Goal: Information Seeking & Learning: Understand process/instructions

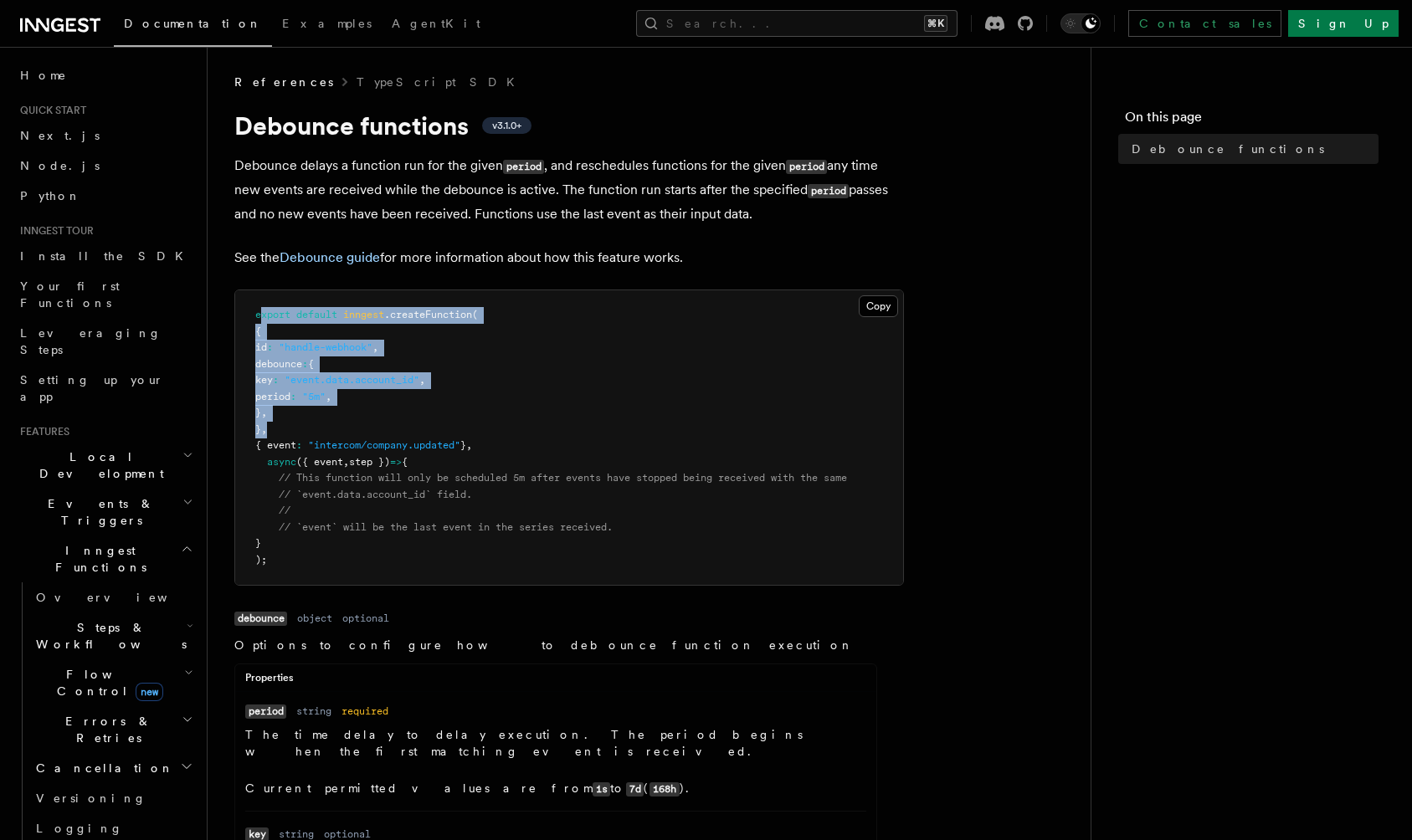
drag, startPoint x: 258, startPoint y: 321, endPoint x: 479, endPoint y: 424, distance: 243.8
click at [479, 424] on pre "export default inngest .createFunction ( { id : "handle-webhook" , debounce : {…" at bounding box center [569, 437] width 668 height 295
click at [443, 389] on pre "export default inngest .createFunction ( { id : "handle-webhook" , debounce : {…" at bounding box center [569, 437] width 668 height 295
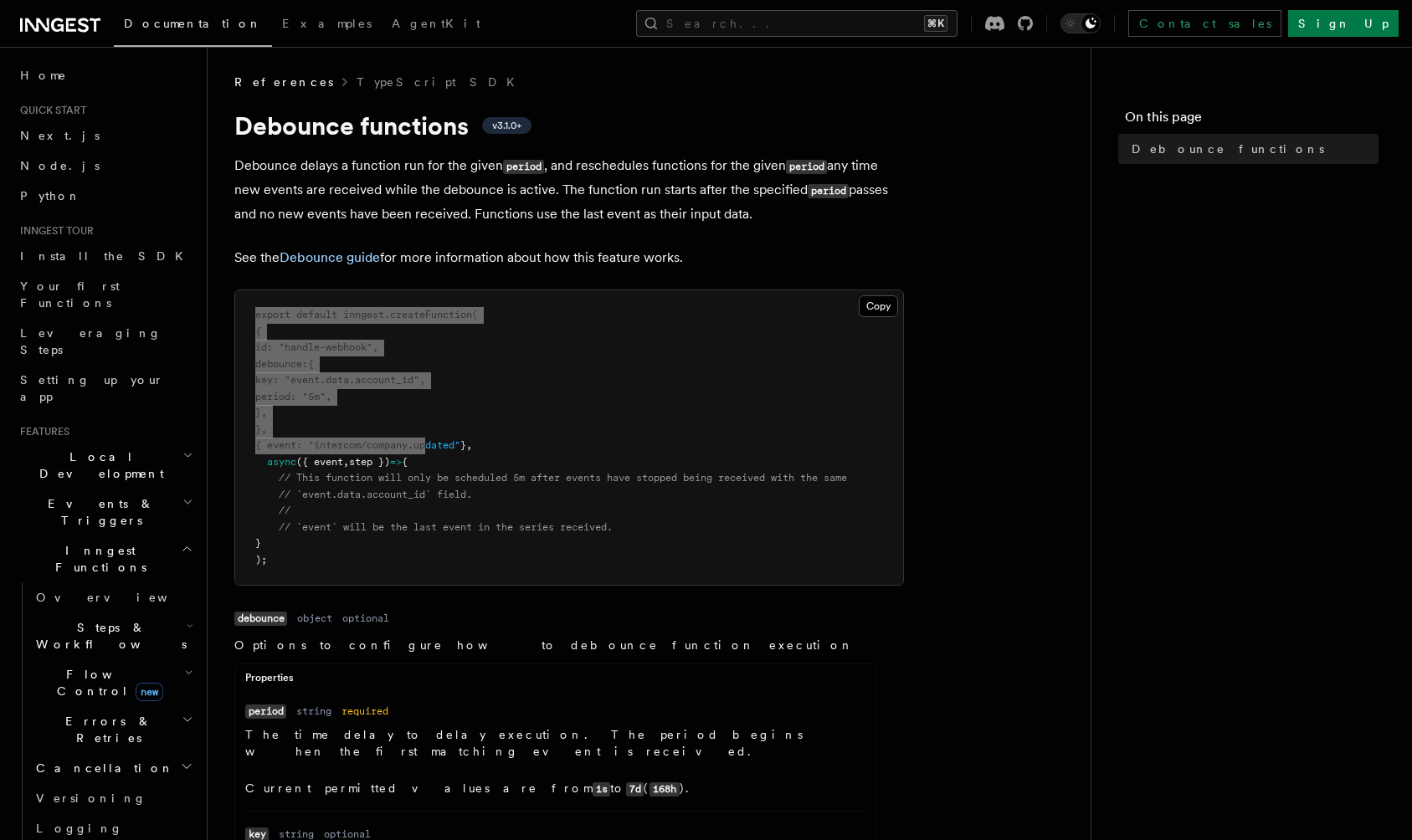
drag, startPoint x: 250, startPoint y: 312, endPoint x: 444, endPoint y: 443, distance: 234.1
click at [444, 443] on pre "export default inngest .createFunction ( { id : "handle-webhook" , debounce : {…" at bounding box center [569, 437] width 668 height 295
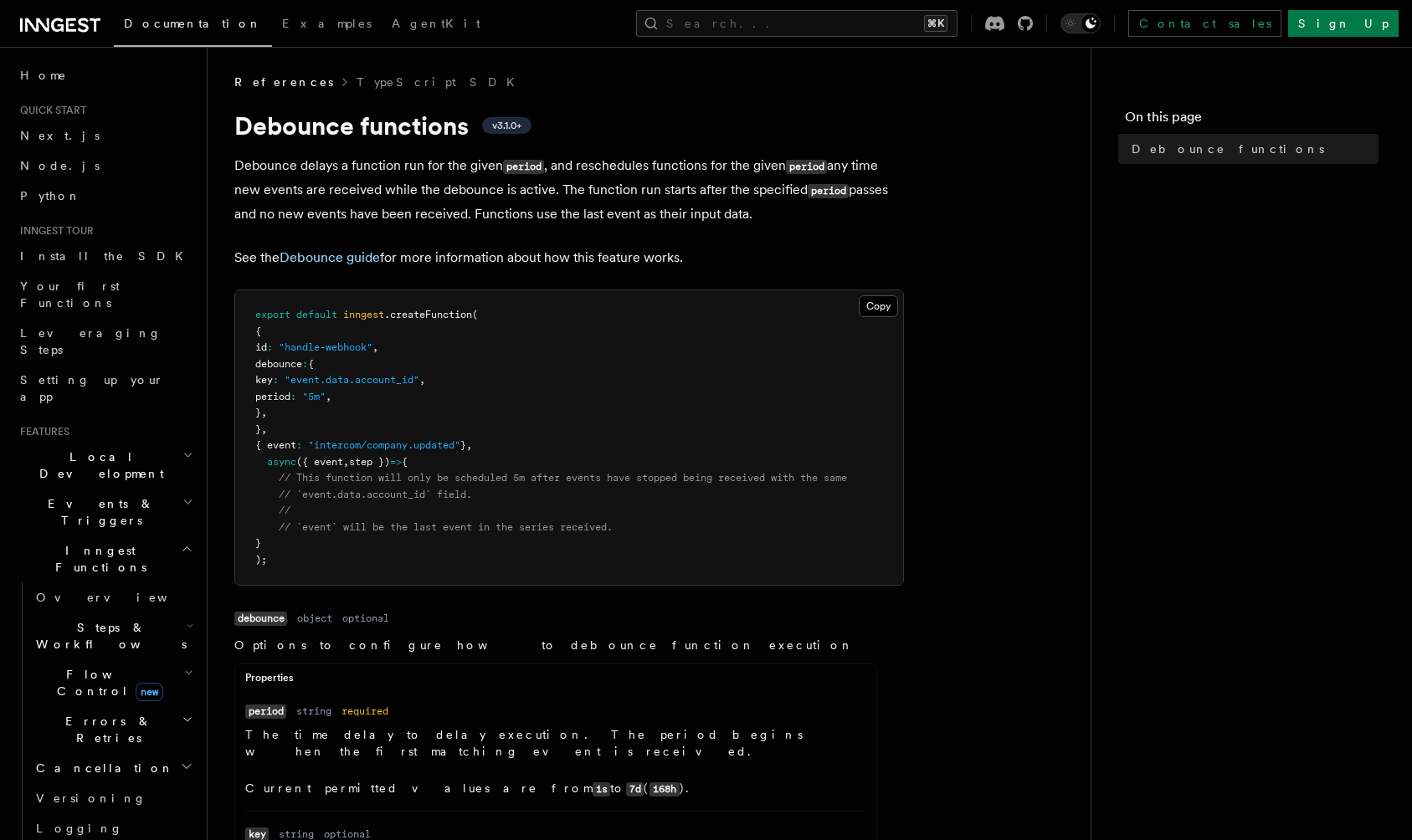
click at [390, 456] on span "step })" at bounding box center [369, 461] width 41 height 12
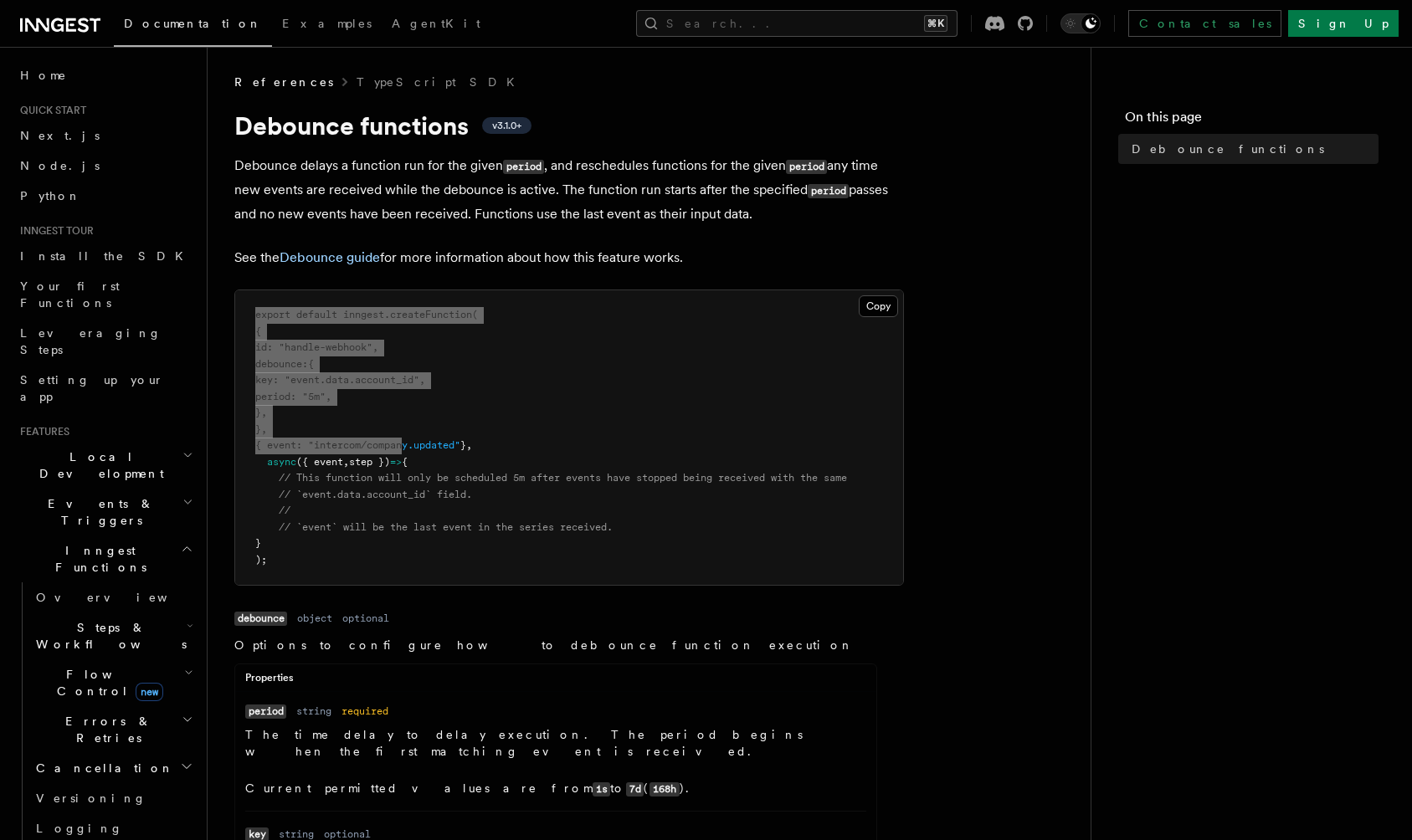
drag, startPoint x: 243, startPoint y: 317, endPoint x: 415, endPoint y: 445, distance: 214.4
click at [415, 445] on pre "export default inngest .createFunction ( { id : "handle-webhook" , debounce : {…" at bounding box center [569, 437] width 668 height 295
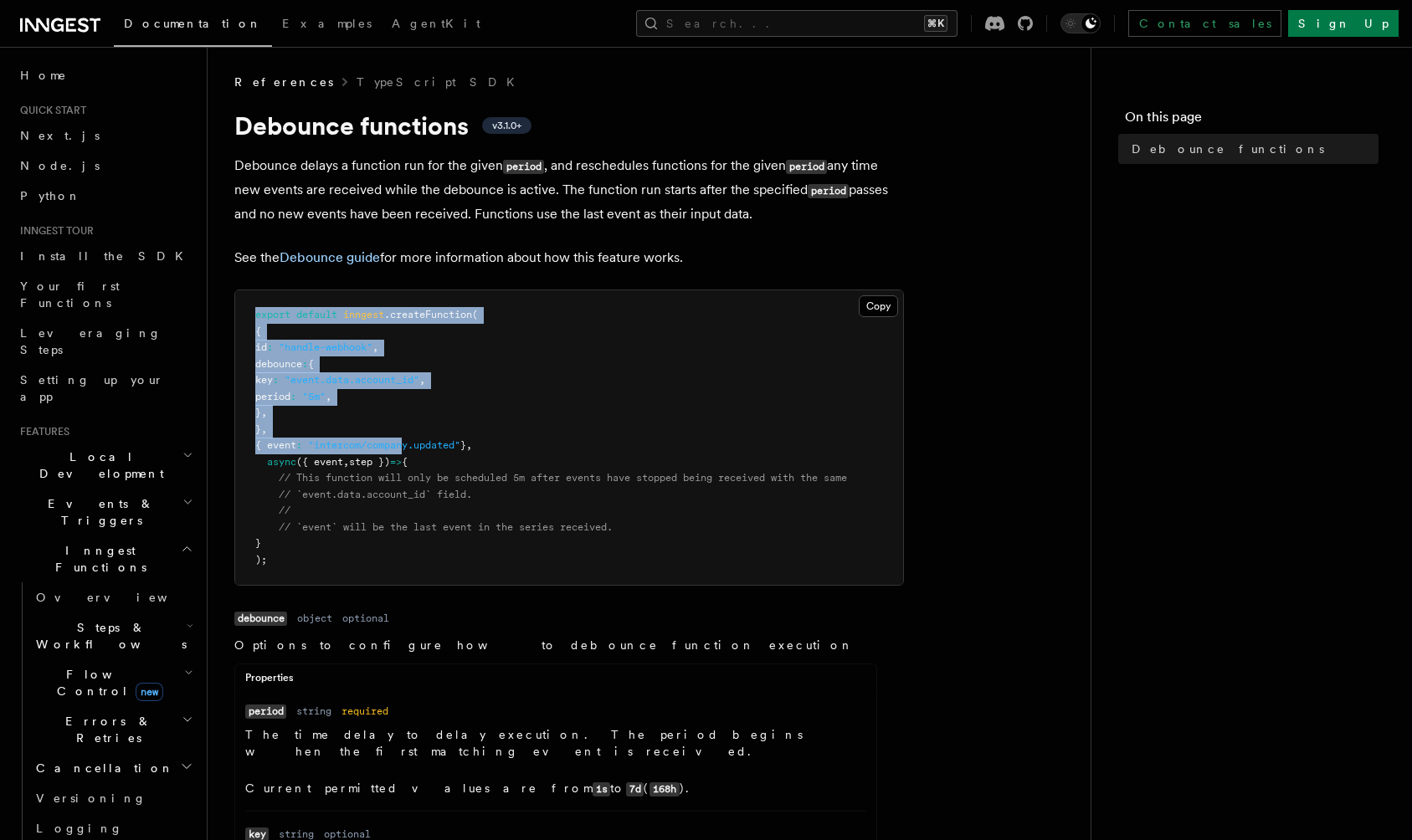
click at [282, 357] on pre "export default inngest .createFunction ( { id : "handle-webhook" , debounce : {…" at bounding box center [569, 437] width 668 height 295
drag, startPoint x: 250, startPoint y: 315, endPoint x: 507, endPoint y: 449, distance: 289.8
click at [507, 449] on pre "export default inngest .createFunction ( { id : "handle-webhook" , debounce : {…" at bounding box center [569, 437] width 668 height 295
copy code "export default inngest .createFunction ( { id : "handle-webhook" , debounce : {…"
click at [425, 435] on pre "export default inngest .createFunction ( { id : "handle-webhook" , debounce : {…" at bounding box center [569, 437] width 668 height 295
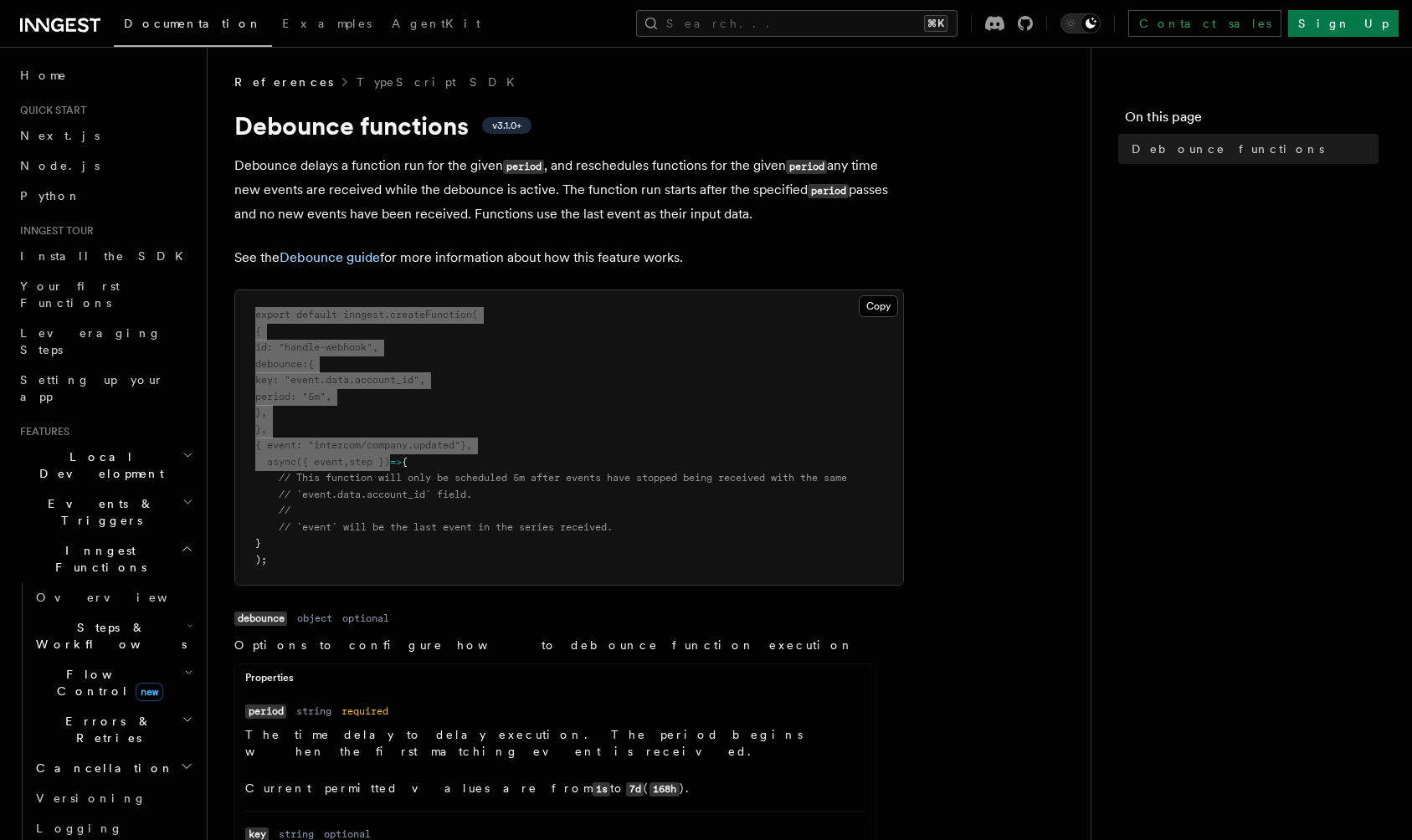
drag, startPoint x: 252, startPoint y: 317, endPoint x: 397, endPoint y: 454, distance: 199.5
click at [397, 454] on pre "export default inngest .createFunction ( { id : "handle-webhook" , debounce : {…" at bounding box center [569, 437] width 668 height 295
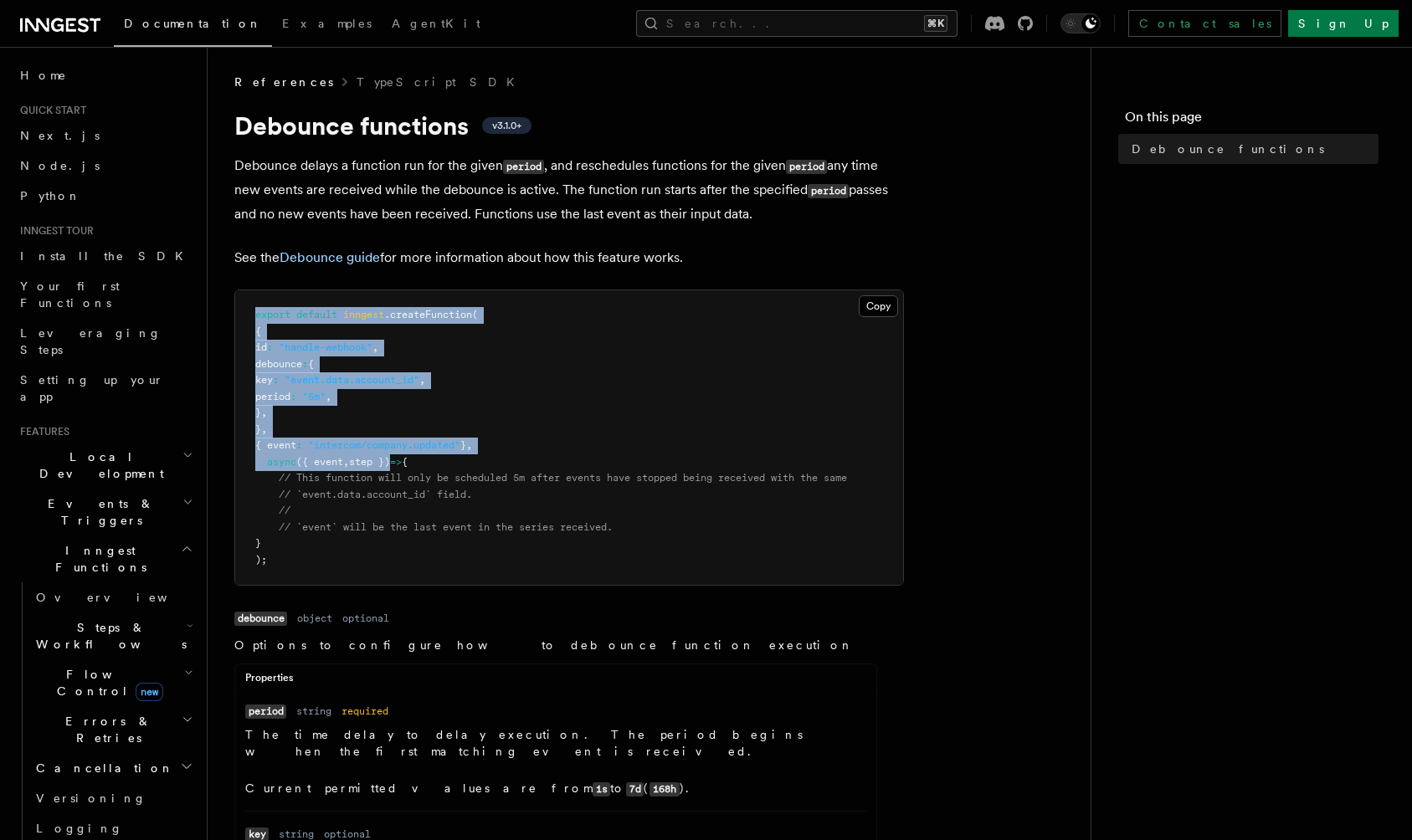
click at [381, 393] on pre "export default inngest .createFunction ( { id : "handle-webhook" , debounce : {…" at bounding box center [569, 437] width 668 height 295
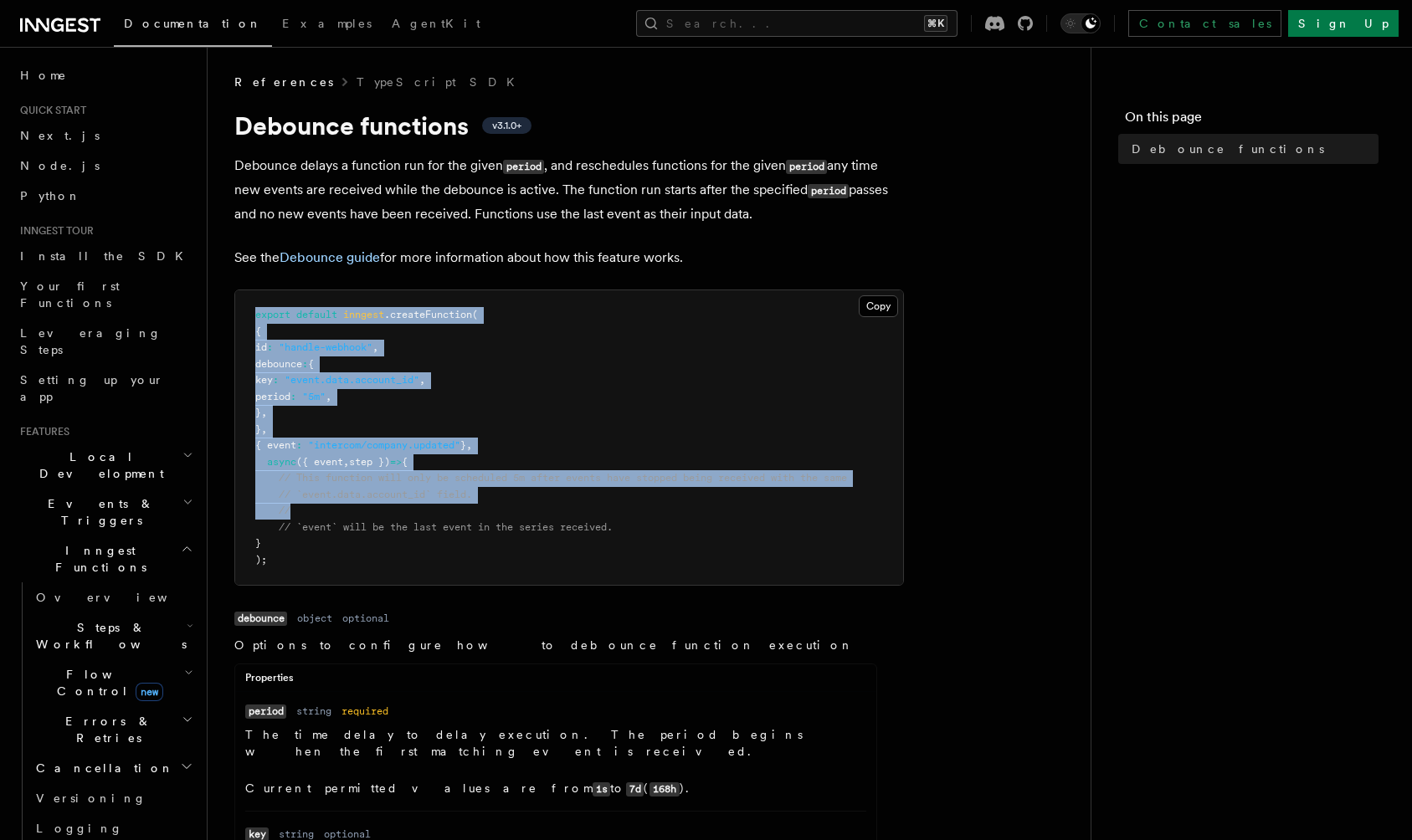
drag, startPoint x: 255, startPoint y: 313, endPoint x: 361, endPoint y: 509, distance: 222.8
click at [361, 509] on pre "export default inngest .createFunction ( { id : "handle-webhook" , debounce : {…" at bounding box center [569, 437] width 668 height 295
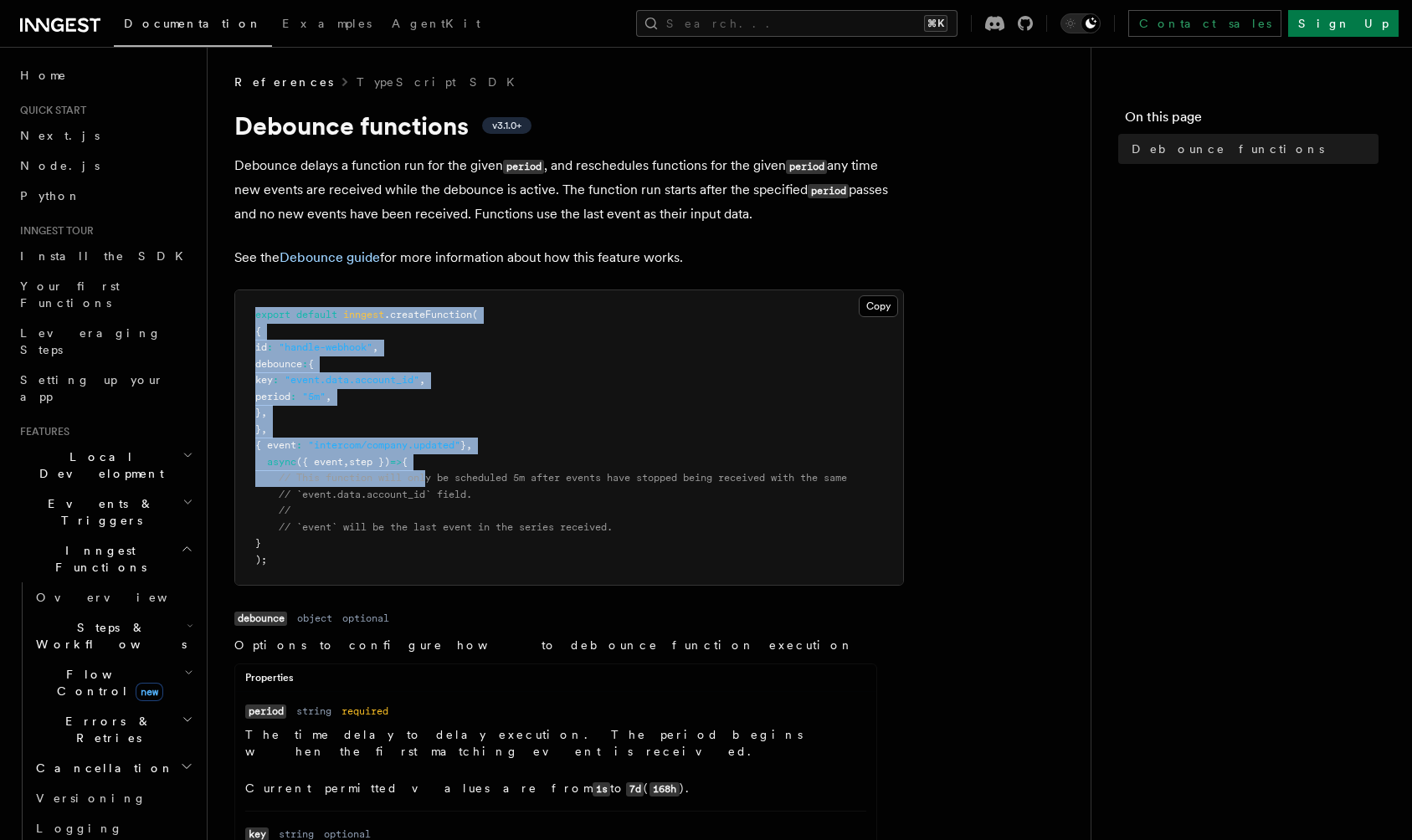
drag, startPoint x: 242, startPoint y: 307, endPoint x: 429, endPoint y: 479, distance: 254.1
click at [429, 479] on pre "export default inngest .createFunction ( { id : "handle-webhook" , debounce : {…" at bounding box center [569, 437] width 668 height 295
click at [408, 435] on pre "export default inngest .createFunction ( { id : "handle-webhook" , debounce : {…" at bounding box center [569, 437] width 668 height 295
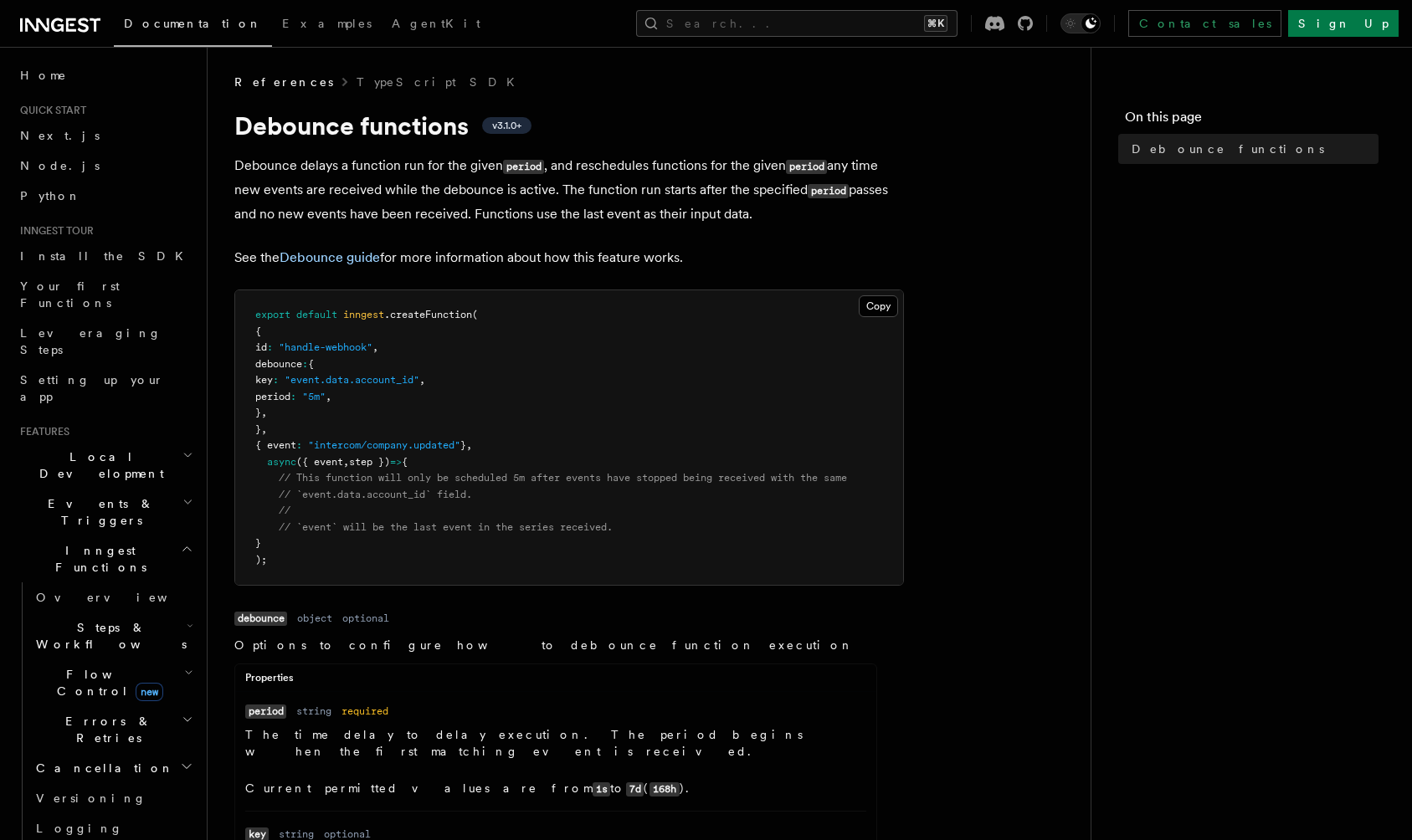
drag, startPoint x: 250, startPoint y: 310, endPoint x: 402, endPoint y: 339, distance: 154.7
click at [402, 339] on pre "export default inngest .createFunction ( { id : "handle-webhook" , debounce : {…" at bounding box center [569, 437] width 668 height 295
click at [289, 315] on span "export" at bounding box center [273, 314] width 35 height 12
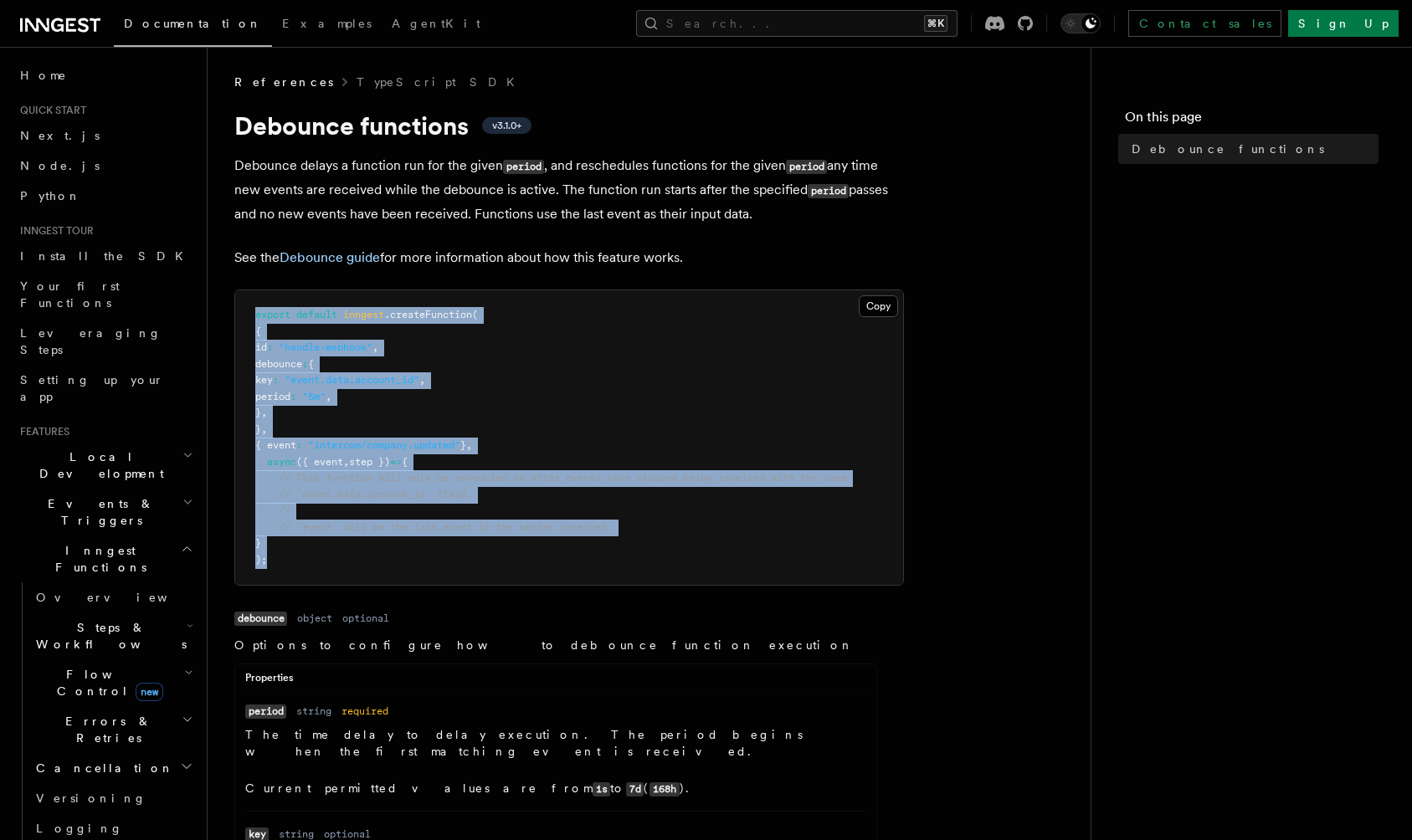
drag, startPoint x: 256, startPoint y: 315, endPoint x: 500, endPoint y: 585, distance: 363.9
click at [500, 585] on div "Copy Copied export default inngest .createFunction ( { id : "handle-webhook" , …" at bounding box center [569, 438] width 670 height 296
click at [480, 540] on pre "export default inngest .createFunction ( { id : "handle-webhook" , debounce : {…" at bounding box center [569, 437] width 668 height 295
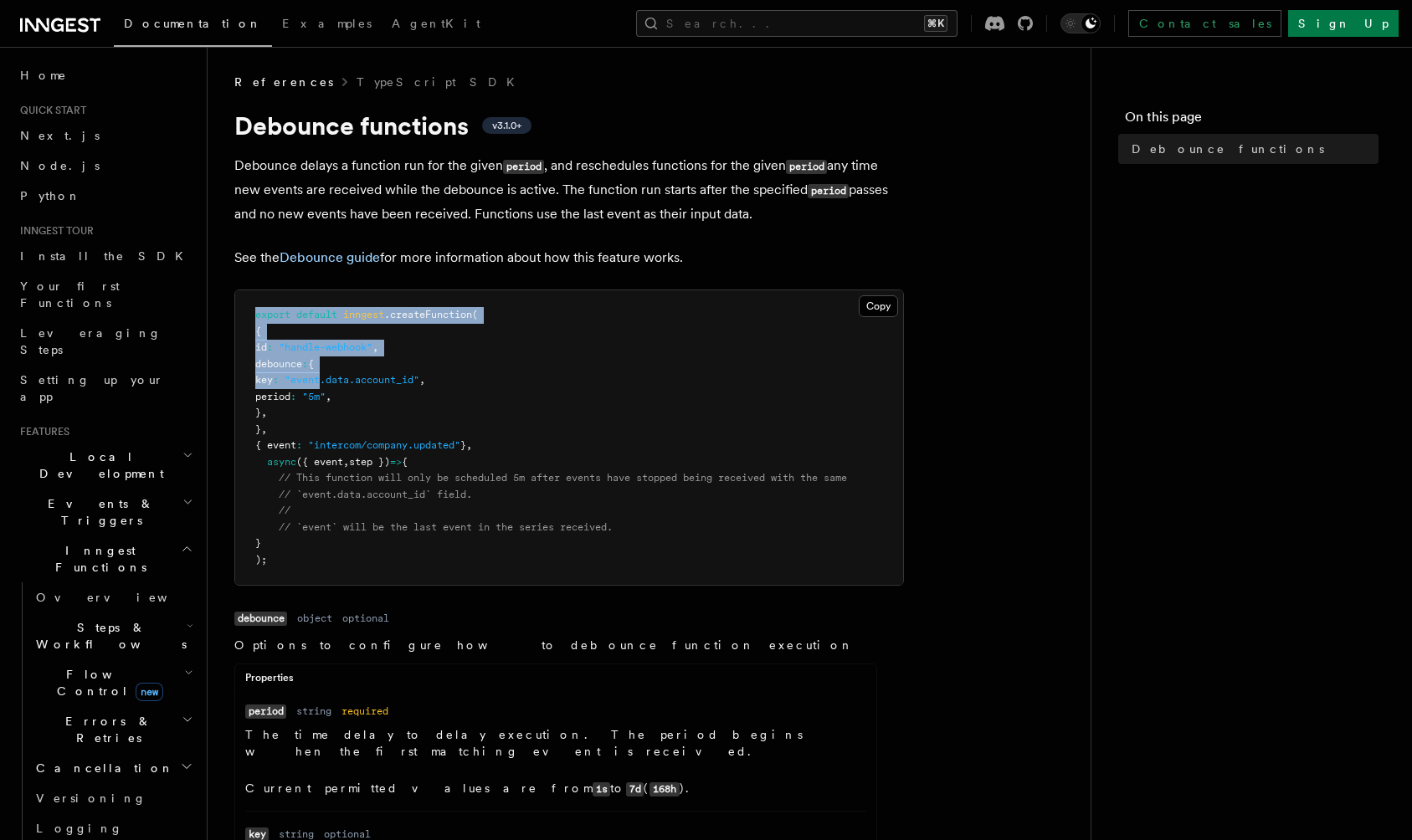
drag, startPoint x: 252, startPoint y: 318, endPoint x: 356, endPoint y: 380, distance: 121.1
click at [356, 380] on pre "export default inngest .createFunction ( { id : "handle-webhook" , debounce : {…" at bounding box center [569, 437] width 668 height 295
click at [356, 380] on span ""event.data.account_id"" at bounding box center [352, 379] width 135 height 12
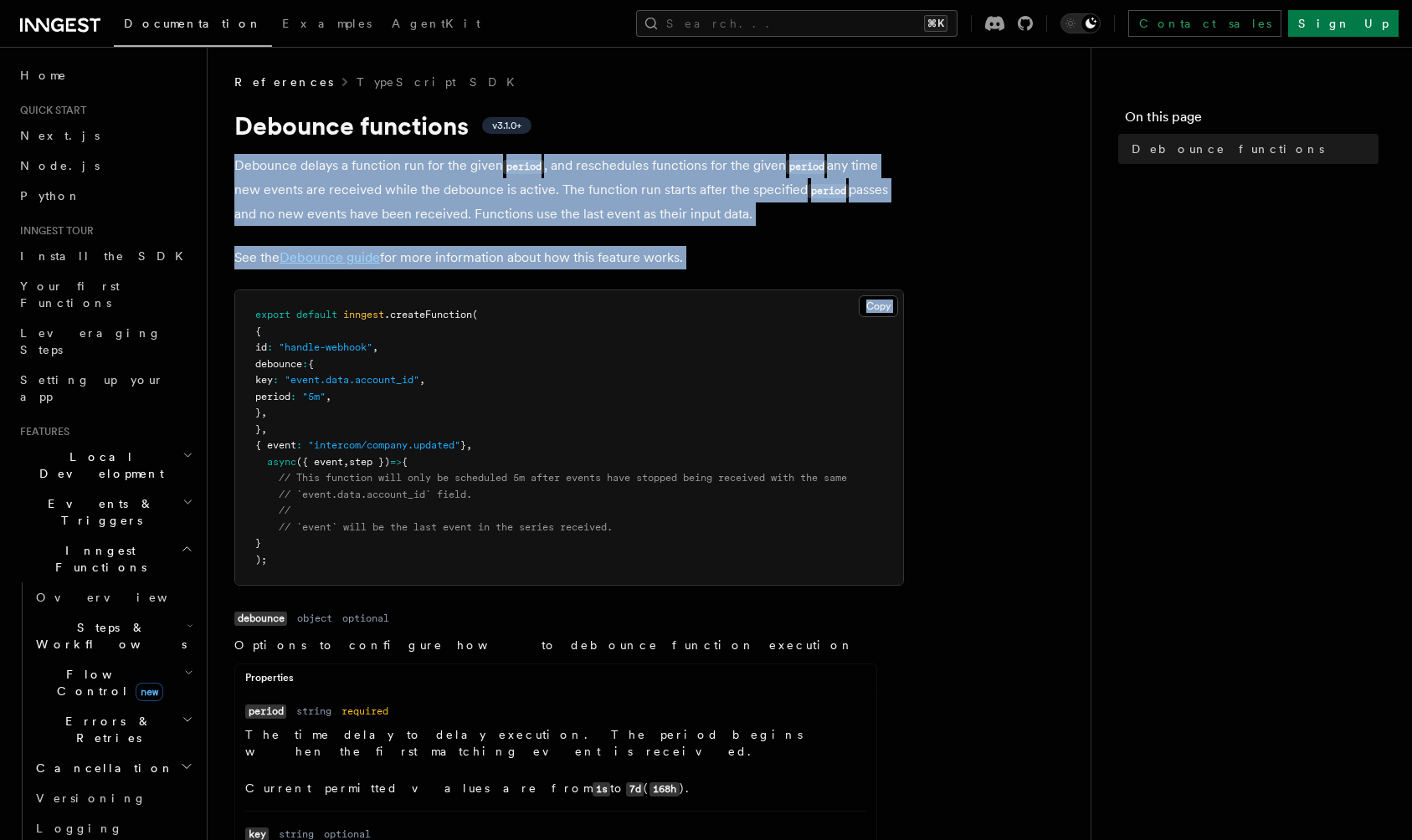
drag, startPoint x: 237, startPoint y: 161, endPoint x: 744, endPoint y: 271, distance: 518.8
